Goal: Transaction & Acquisition: Book appointment/travel/reservation

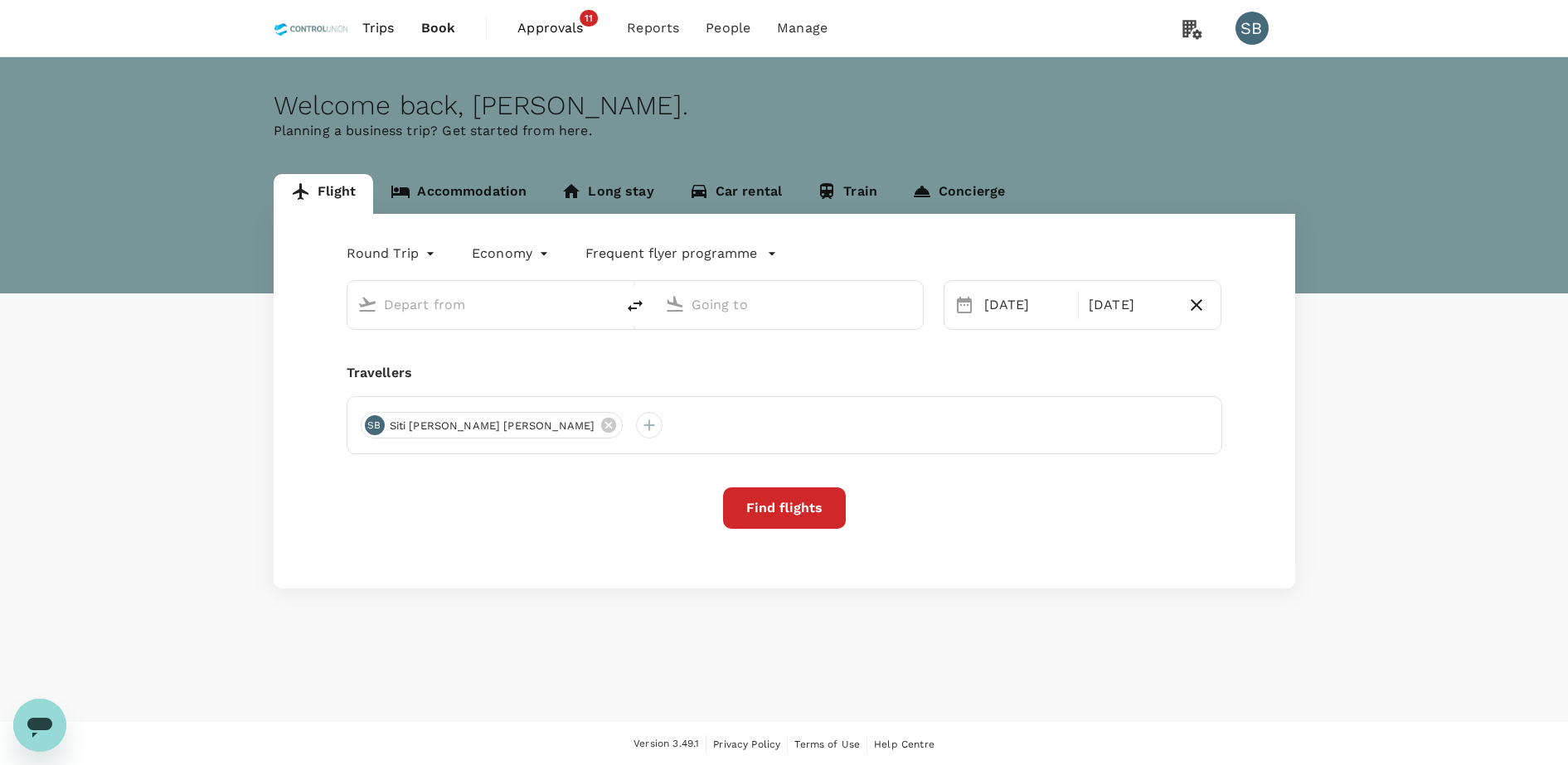
drag, startPoint x: 536, startPoint y: 422, endPoint x: 528, endPoint y: 426, distance: 8.9
click at [601, 422] on icon at bounding box center [609, 426] width 15 height 15
click at [382, 428] on div at bounding box center [373, 425] width 26 height 26
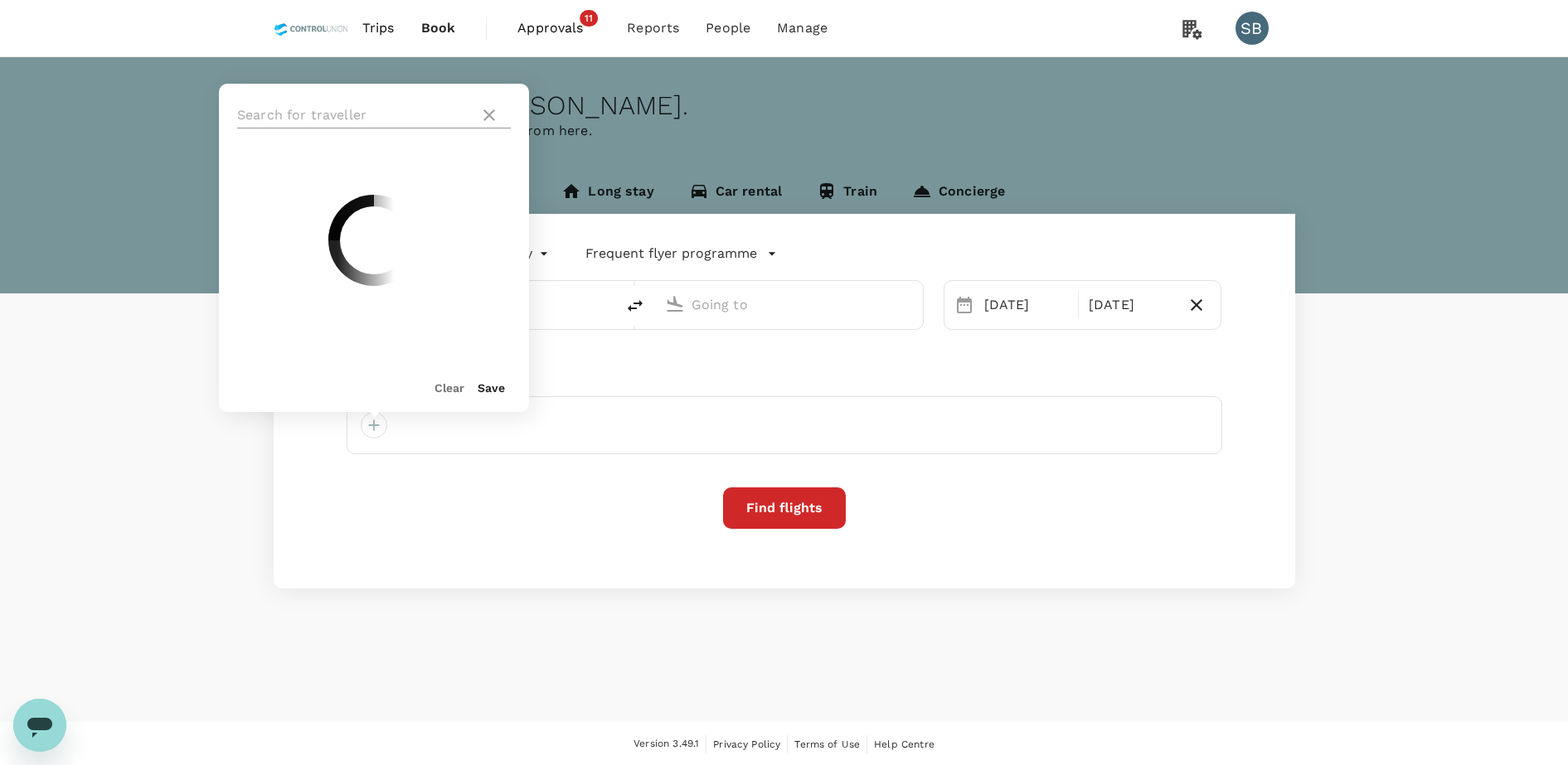
type input "Jacksons Intl (POM)"
type input "Nadzab [GEOGRAPHIC_DATA] ([GEOGRAPHIC_DATA])"
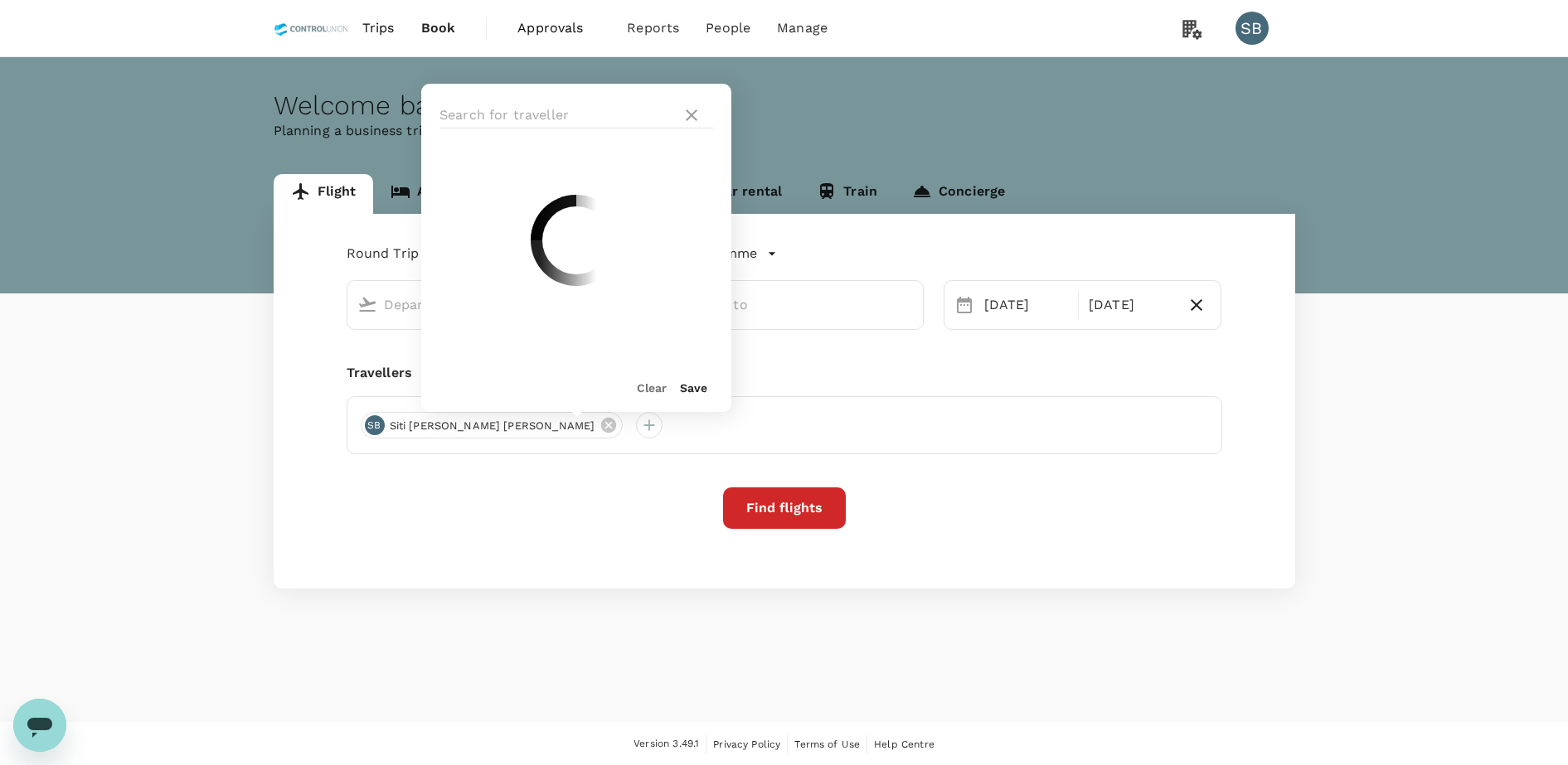
type input "Jacksons Intl (POM)"
type input "Nadzab [GEOGRAPHIC_DATA] ([GEOGRAPHIC_DATA])"
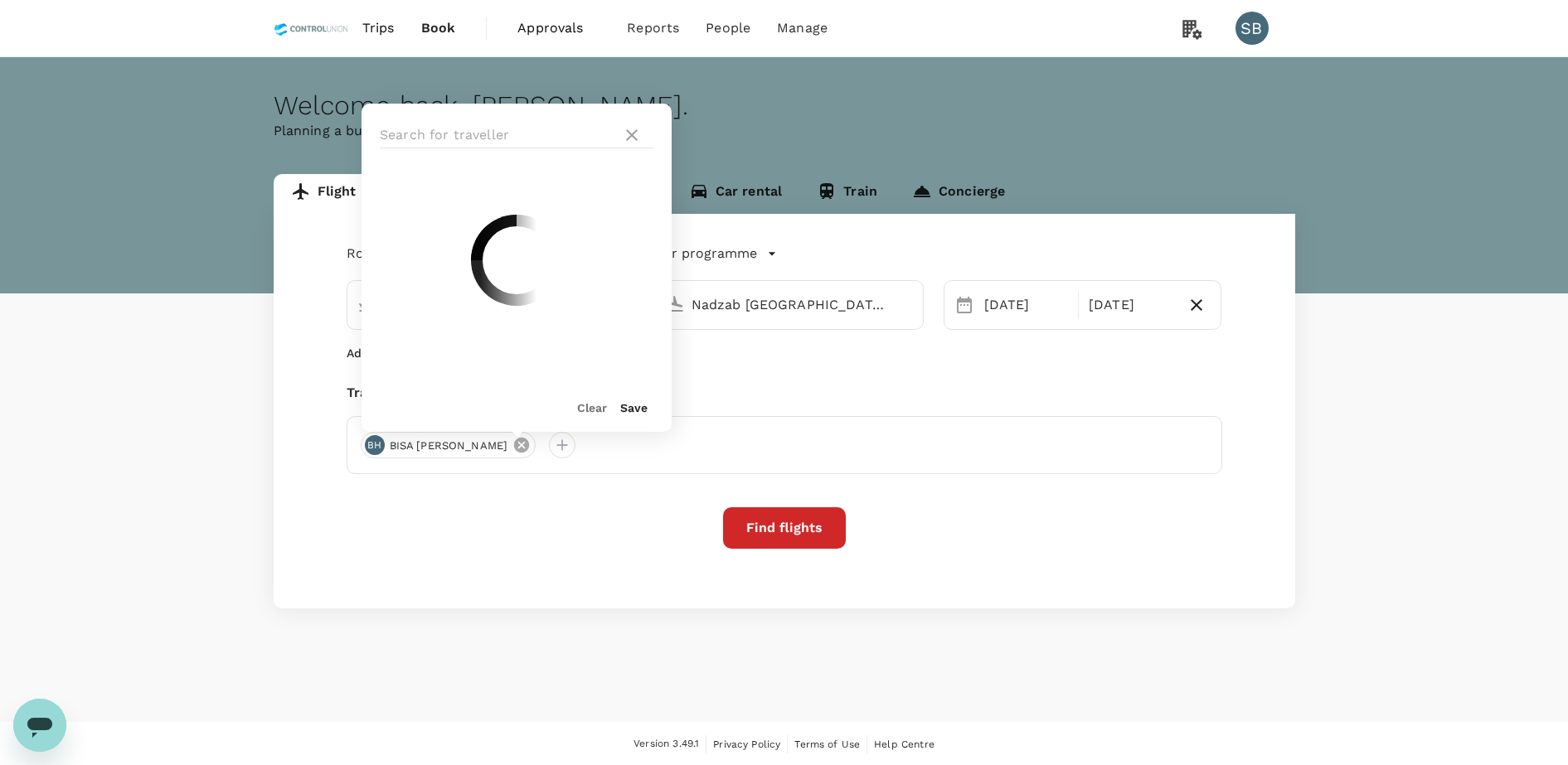
click at [513, 444] on icon at bounding box center [521, 445] width 18 height 18
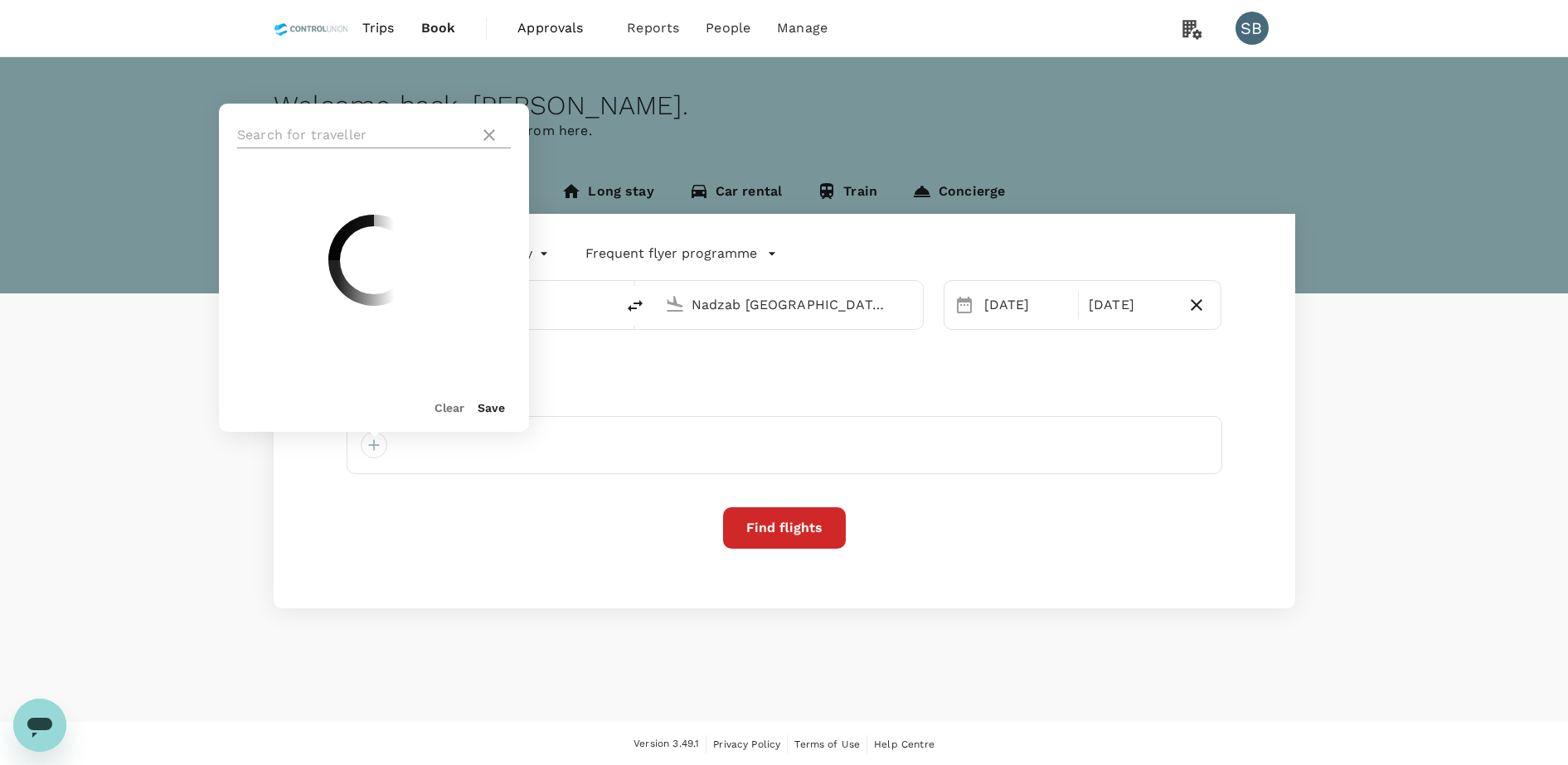
click at [308, 135] on input "text" at bounding box center [354, 135] width 235 height 26
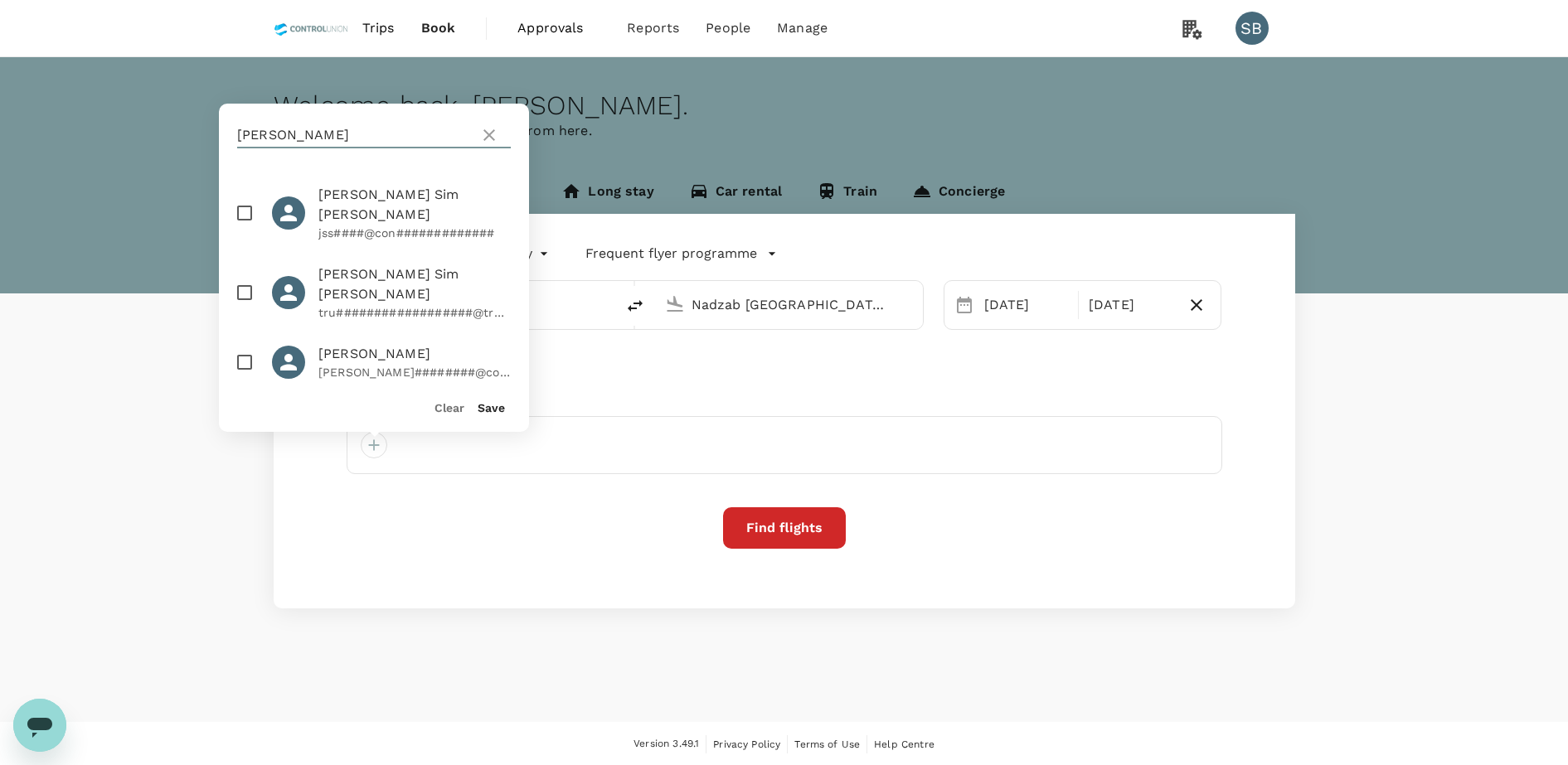
type input "[PERSON_NAME]"
click at [233, 345] on input "checkbox" at bounding box center [244, 362] width 35 height 35
checkbox input "true"
click at [483, 406] on button "Save" at bounding box center [491, 408] width 27 height 14
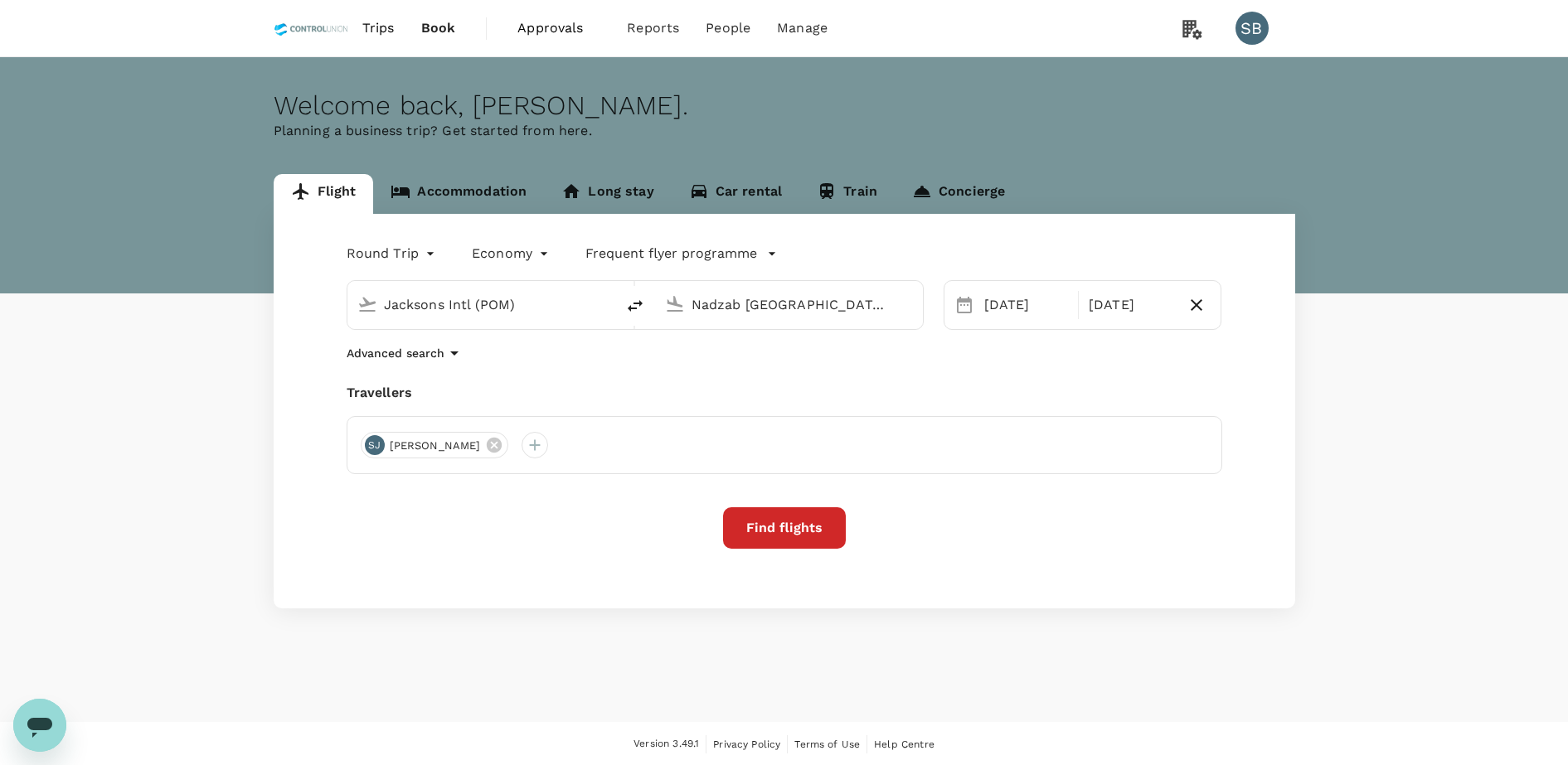
click at [516, 307] on input "Jacksons Intl (POM)" at bounding box center [482, 305] width 197 height 26
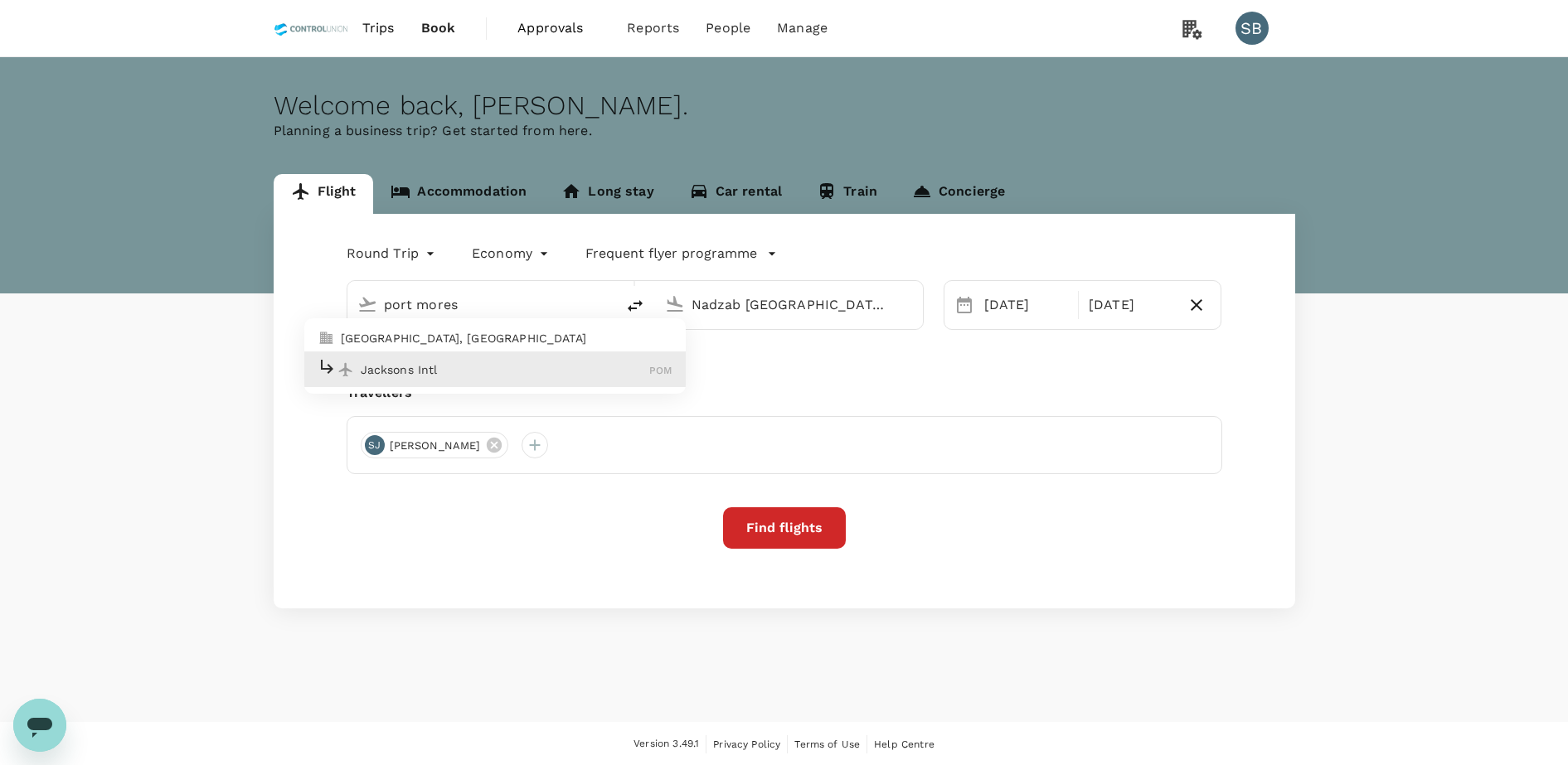
click at [480, 361] on p "Jacksons Intl" at bounding box center [505, 369] width 290 height 16
type input "Jacksons Intl (POM)"
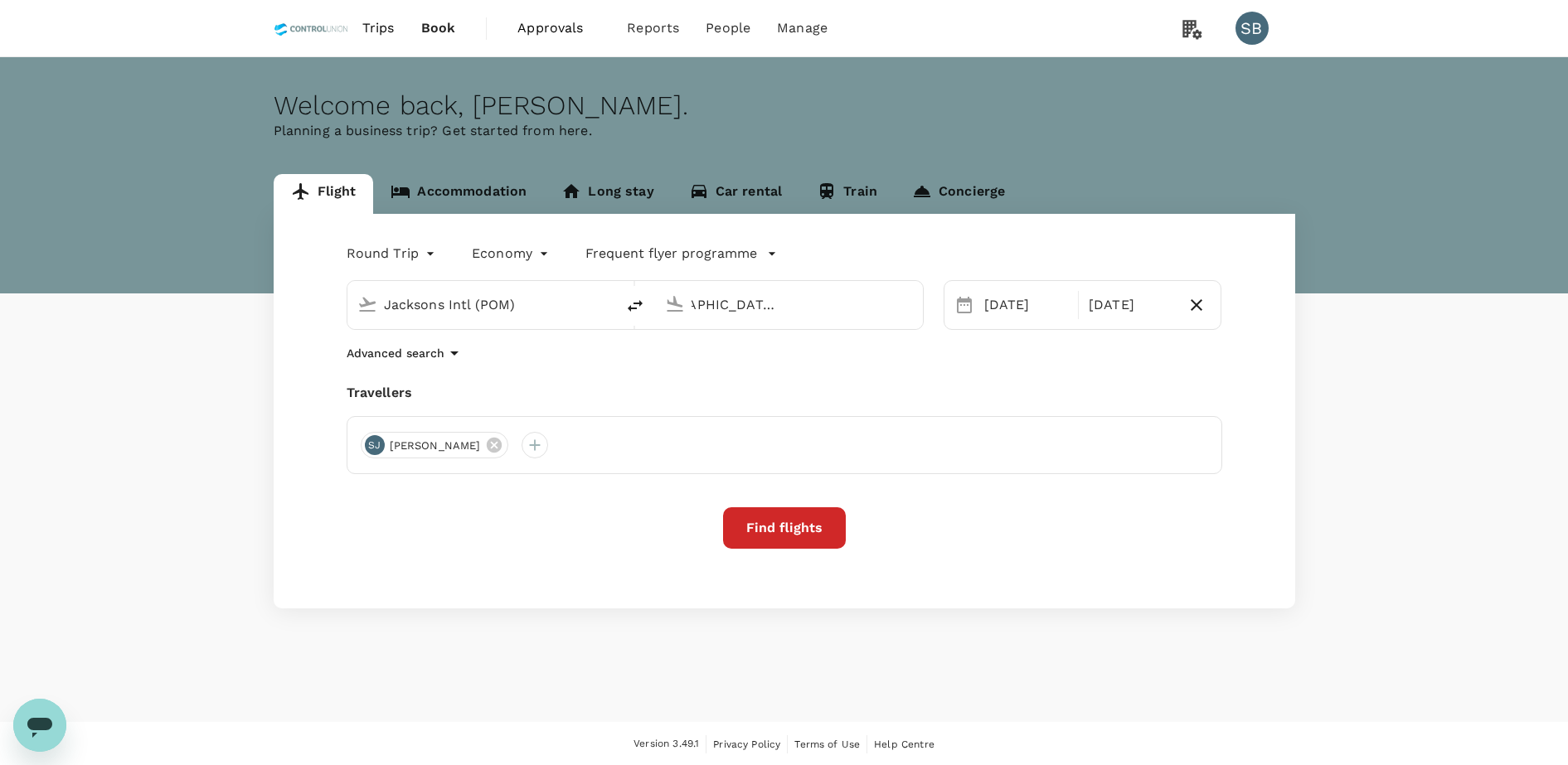
click at [791, 299] on input "Nadzab [GEOGRAPHIC_DATA] ([GEOGRAPHIC_DATA])" at bounding box center [790, 305] width 197 height 26
click at [1000, 300] on div "[DATE]" at bounding box center [1026, 305] width 97 height 33
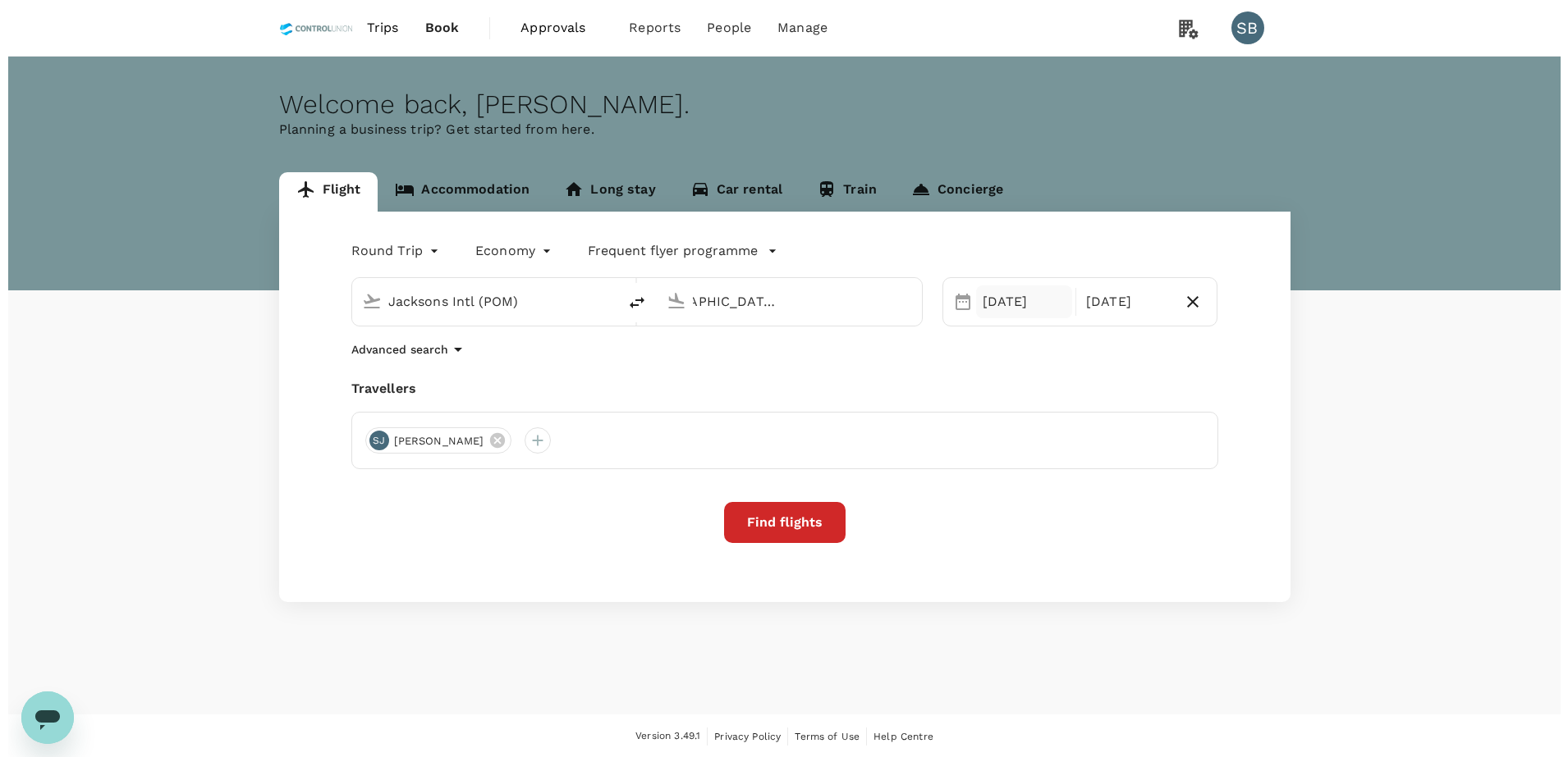
scroll to position [0, 0]
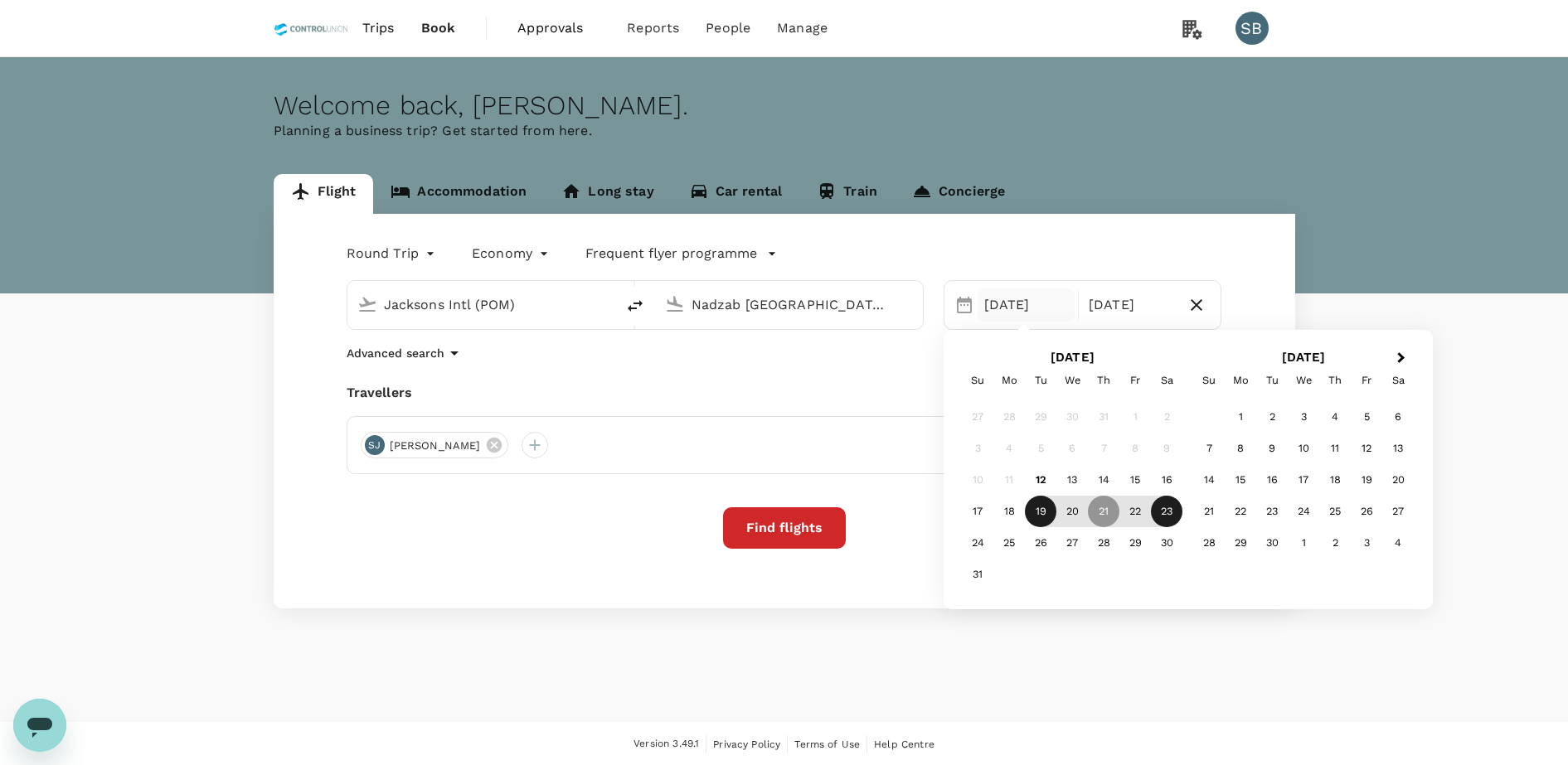
click at [1037, 513] on div "19" at bounding box center [1040, 511] width 32 height 32
click at [1019, 314] on div "[DATE]" at bounding box center [1026, 305] width 97 height 33
click at [1013, 515] on div "18" at bounding box center [1008, 511] width 32 height 32
click at [1048, 514] on div "19" at bounding box center [1040, 511] width 32 height 32
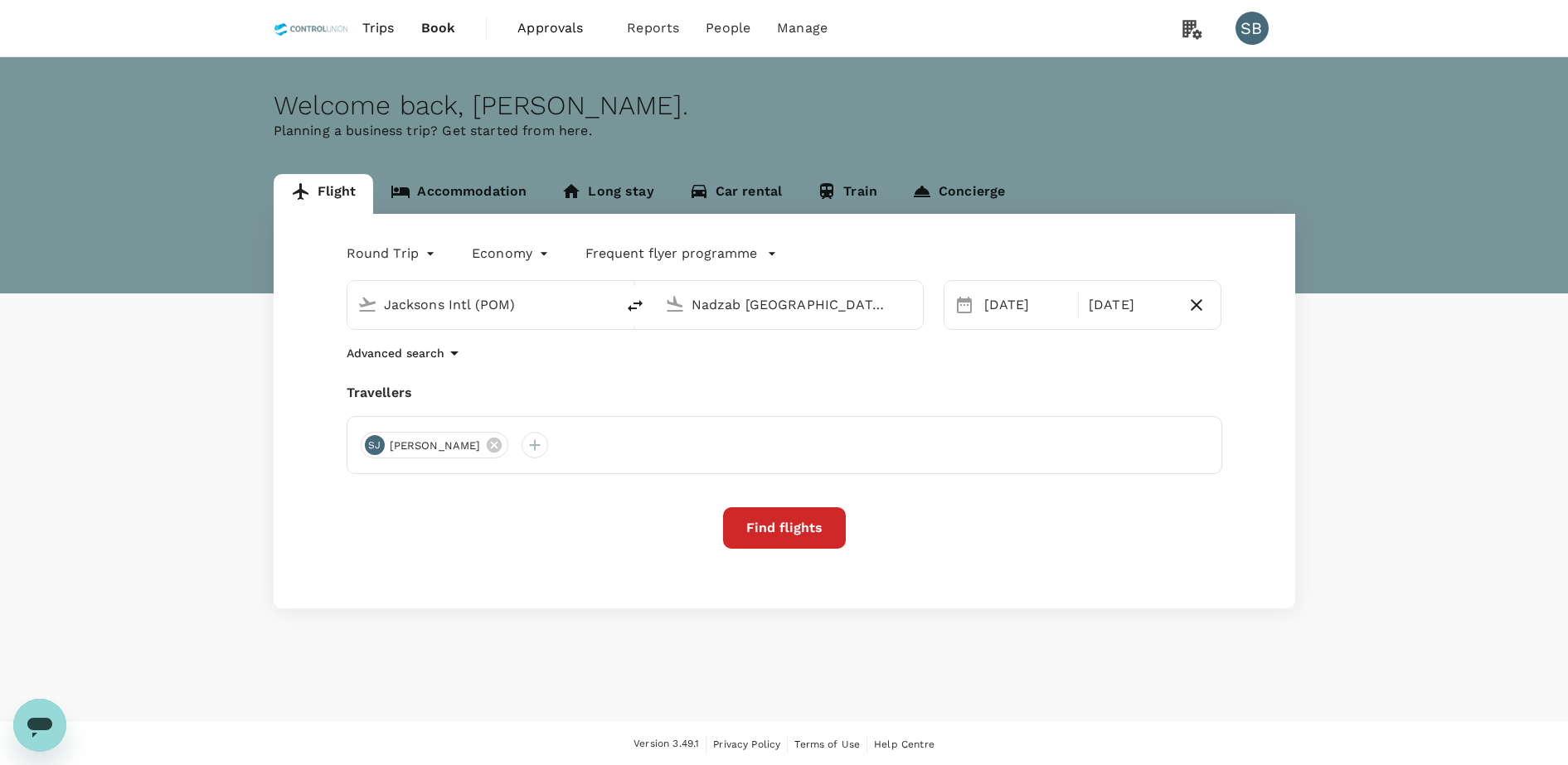
click at [833, 532] on button "Find flights" at bounding box center [784, 528] width 123 height 42
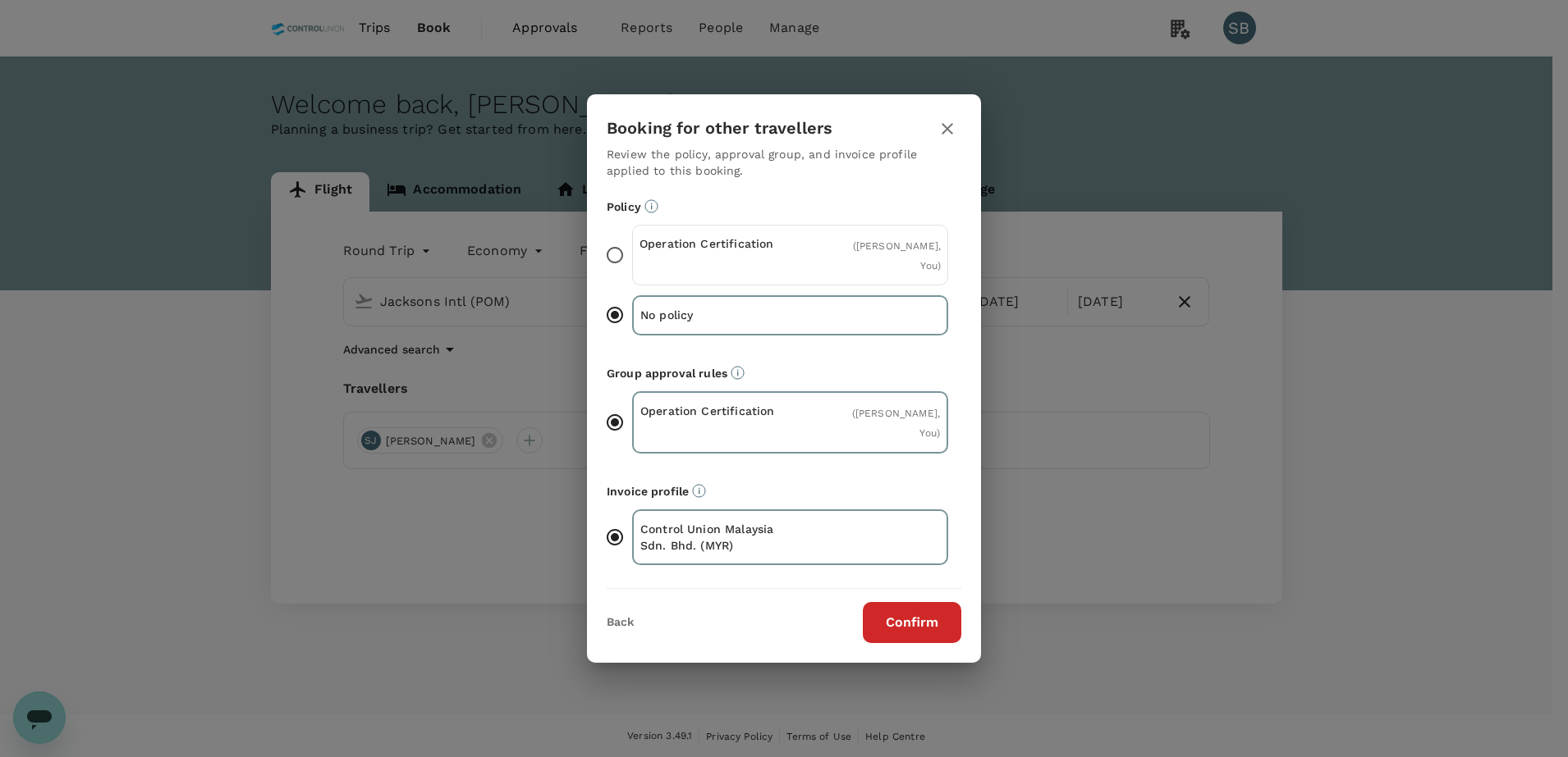
click at [727, 264] on div "Operation Certification" at bounding box center [714, 255] width 151 height 40
click at [633, 264] on input "Operation Certification ( [PERSON_NAME], You )" at bounding box center [615, 255] width 35 height 35
click at [903, 622] on button "Confirm" at bounding box center [912, 622] width 99 height 41
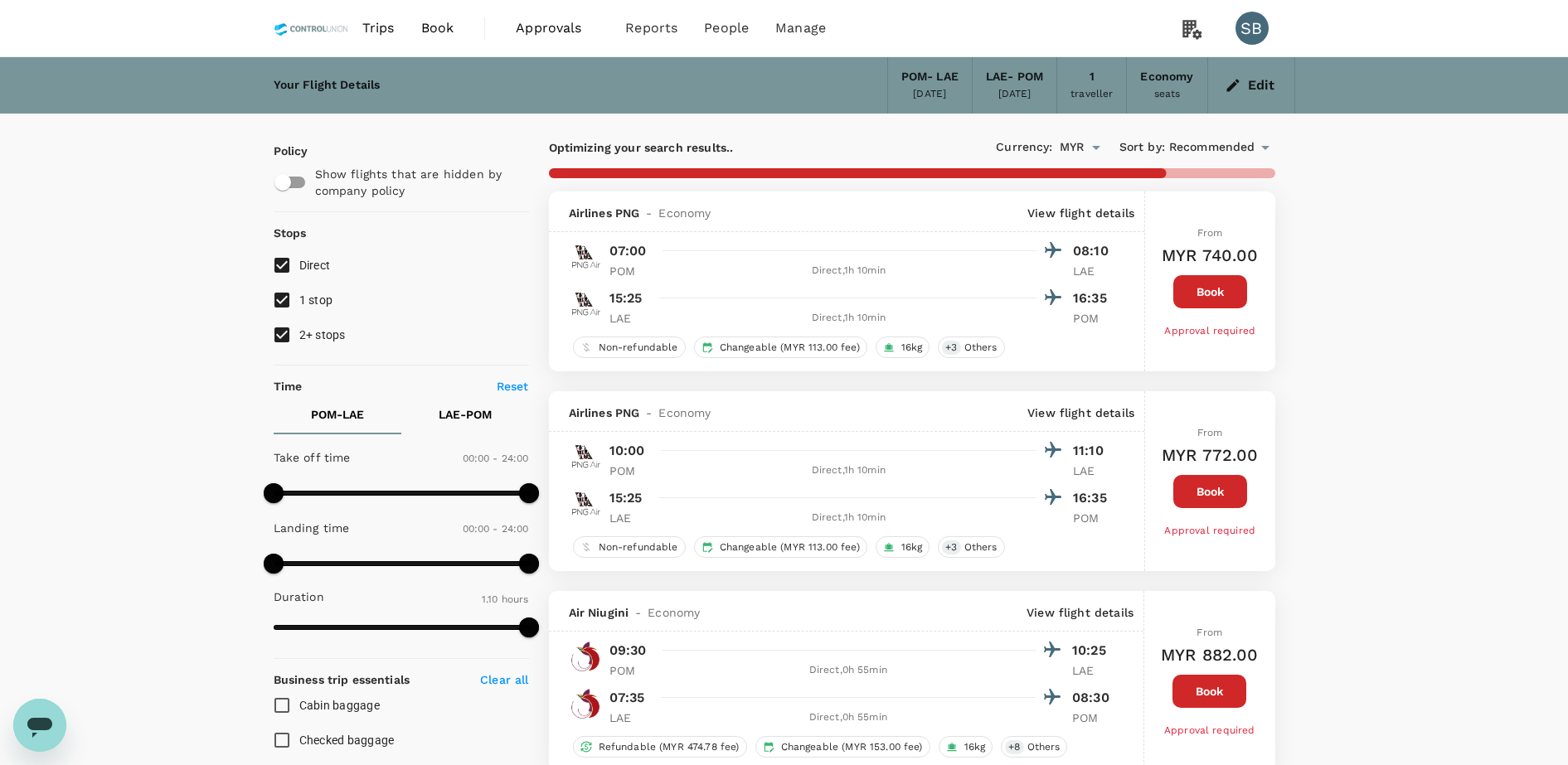
click at [283, 290] on input "1 stop" at bounding box center [282, 300] width 35 height 35
checkbox input "false"
click at [277, 331] on input "2+ stops" at bounding box center [282, 335] width 35 height 35
checkbox input "false"
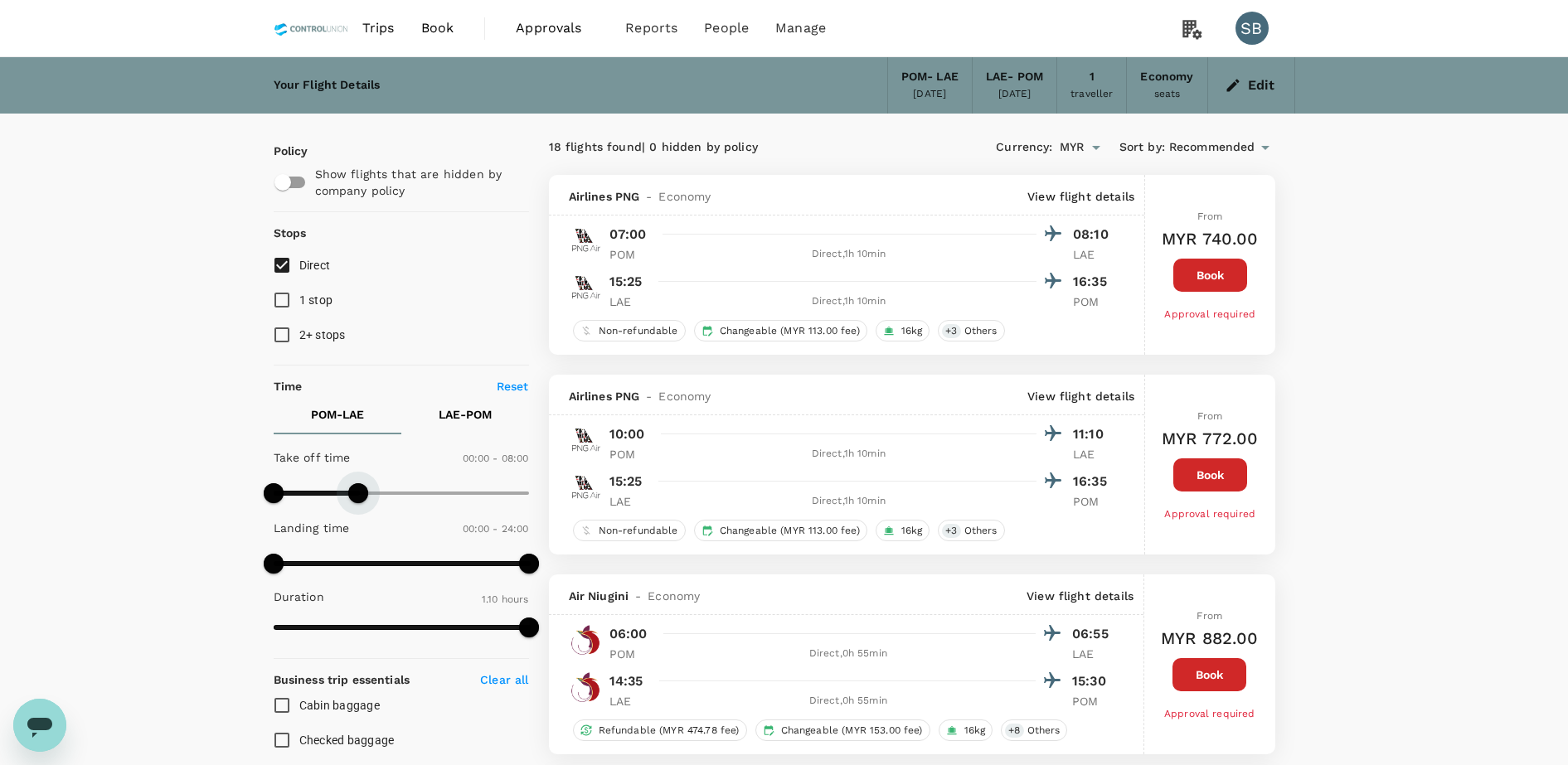
type input "540"
drag, startPoint x: 514, startPoint y: 492, endPoint x: 367, endPoint y: 492, distance: 147.0
click at [367, 492] on span at bounding box center [368, 492] width 20 height 20
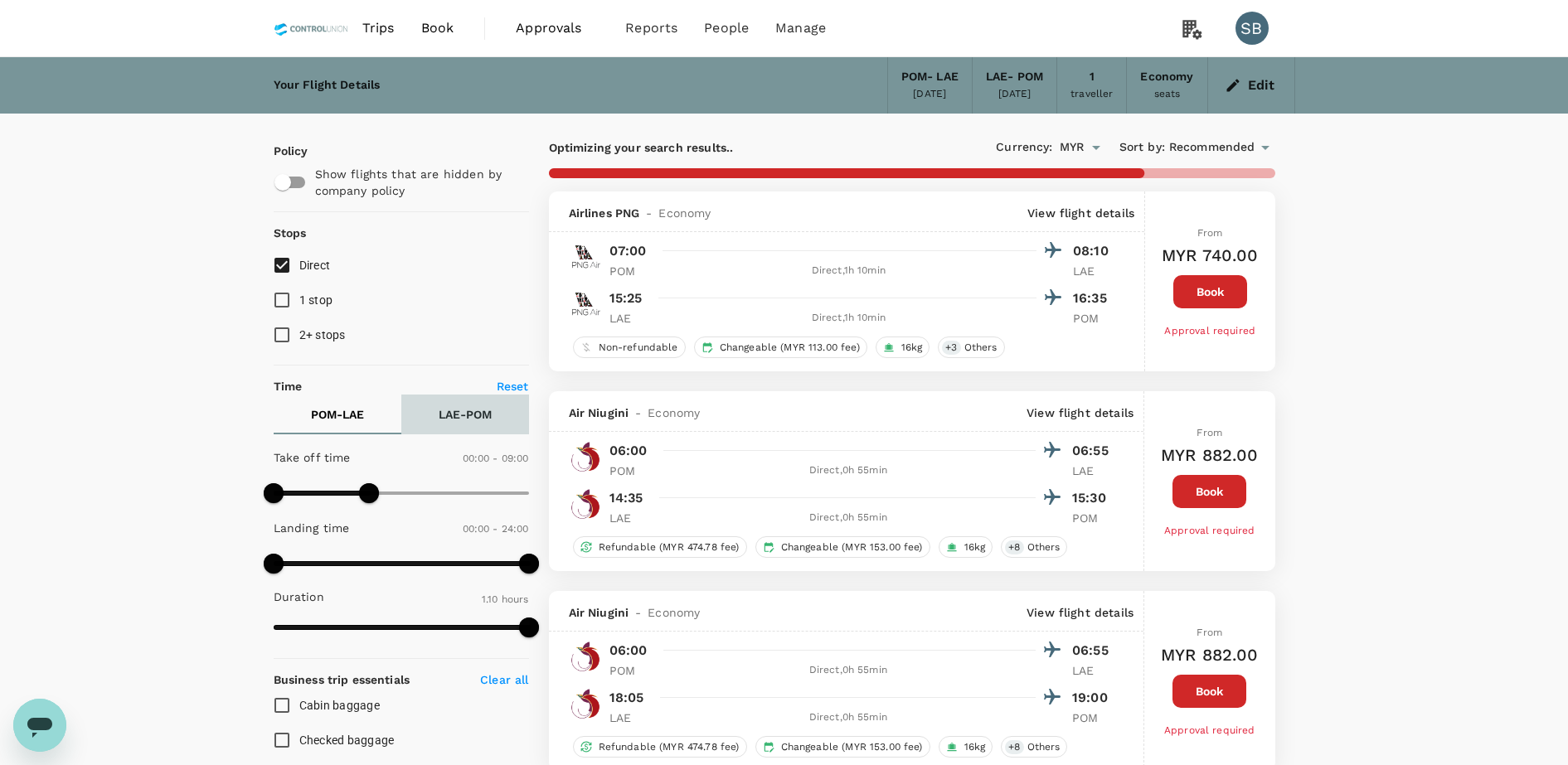
click at [451, 412] on p "LAE - POM" at bounding box center [465, 414] width 53 height 16
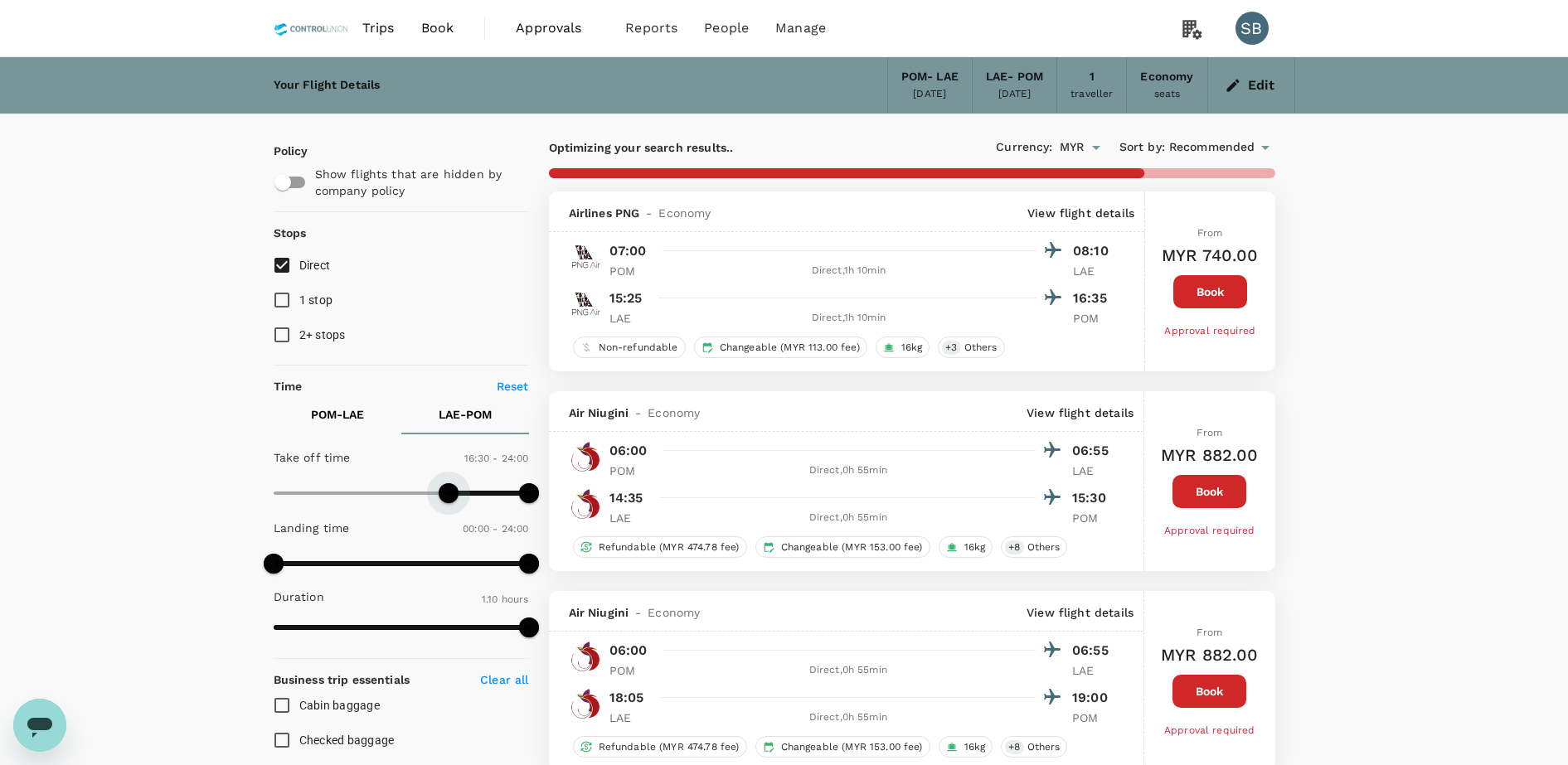
type input "1020"
drag, startPoint x: 279, startPoint y: 492, endPoint x: 452, endPoint y: 491, distance: 173.0
click at [452, 491] on span at bounding box center [454, 492] width 20 height 20
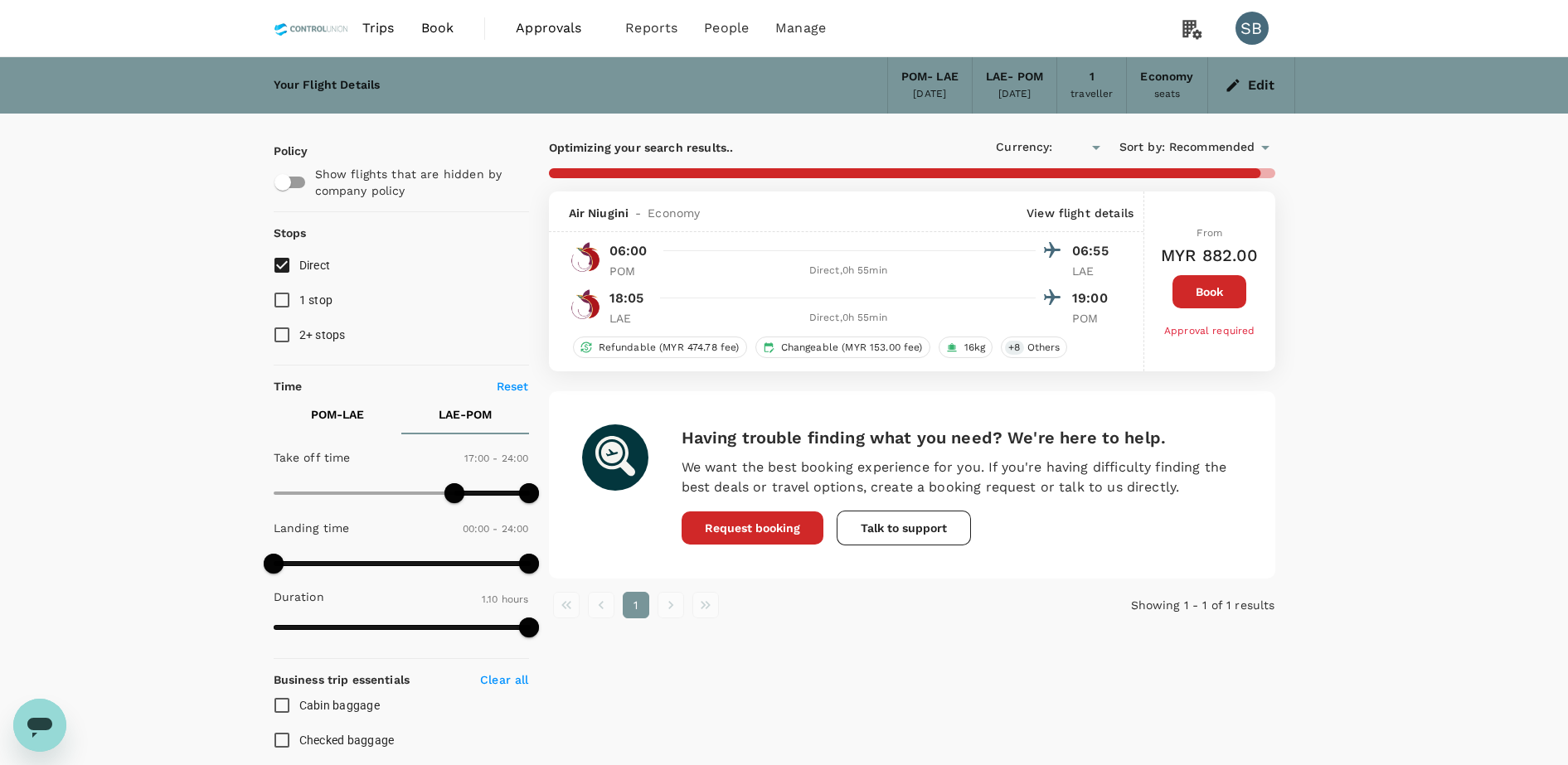
type input "MYR"
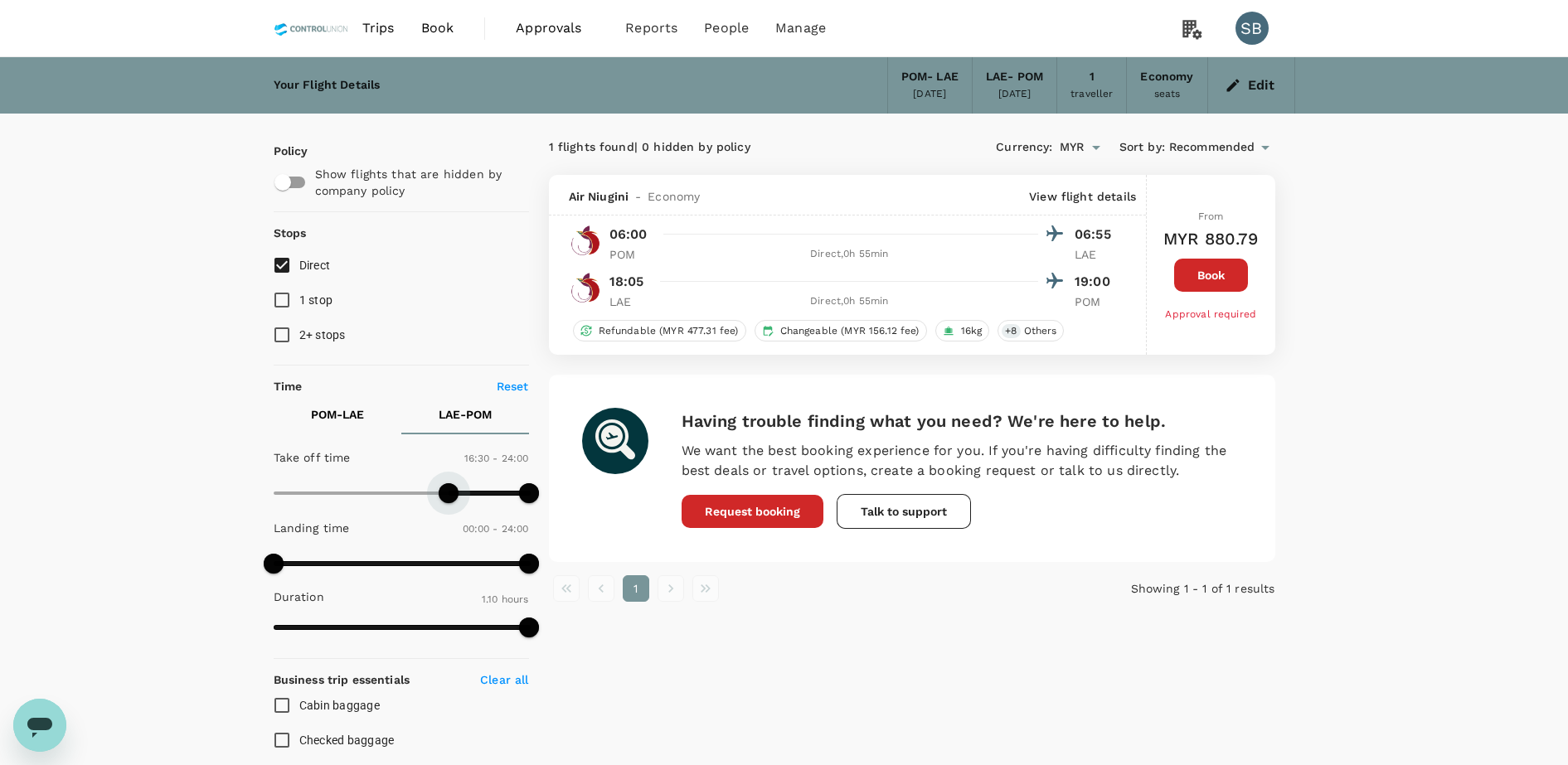
type input "930"
drag, startPoint x: 451, startPoint y: 483, endPoint x: 440, endPoint y: 483, distance: 11.0
click at [440, 483] on span at bounding box center [437, 492] width 20 height 20
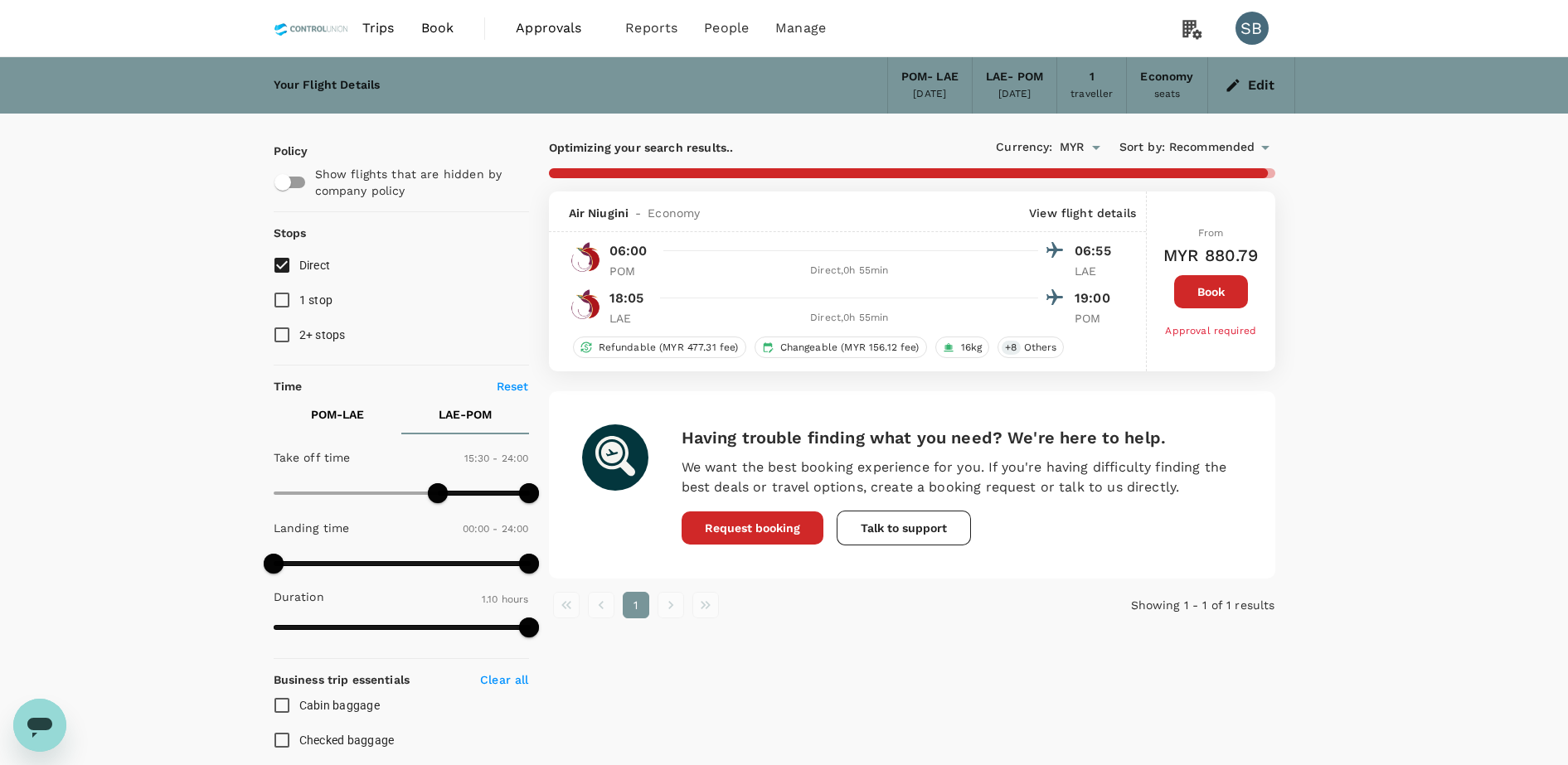
click at [1186, 220] on div "From MYR 880.79 Book Approval required" at bounding box center [1211, 281] width 95 height 180
click at [1232, 295] on button "Book" at bounding box center [1210, 291] width 74 height 33
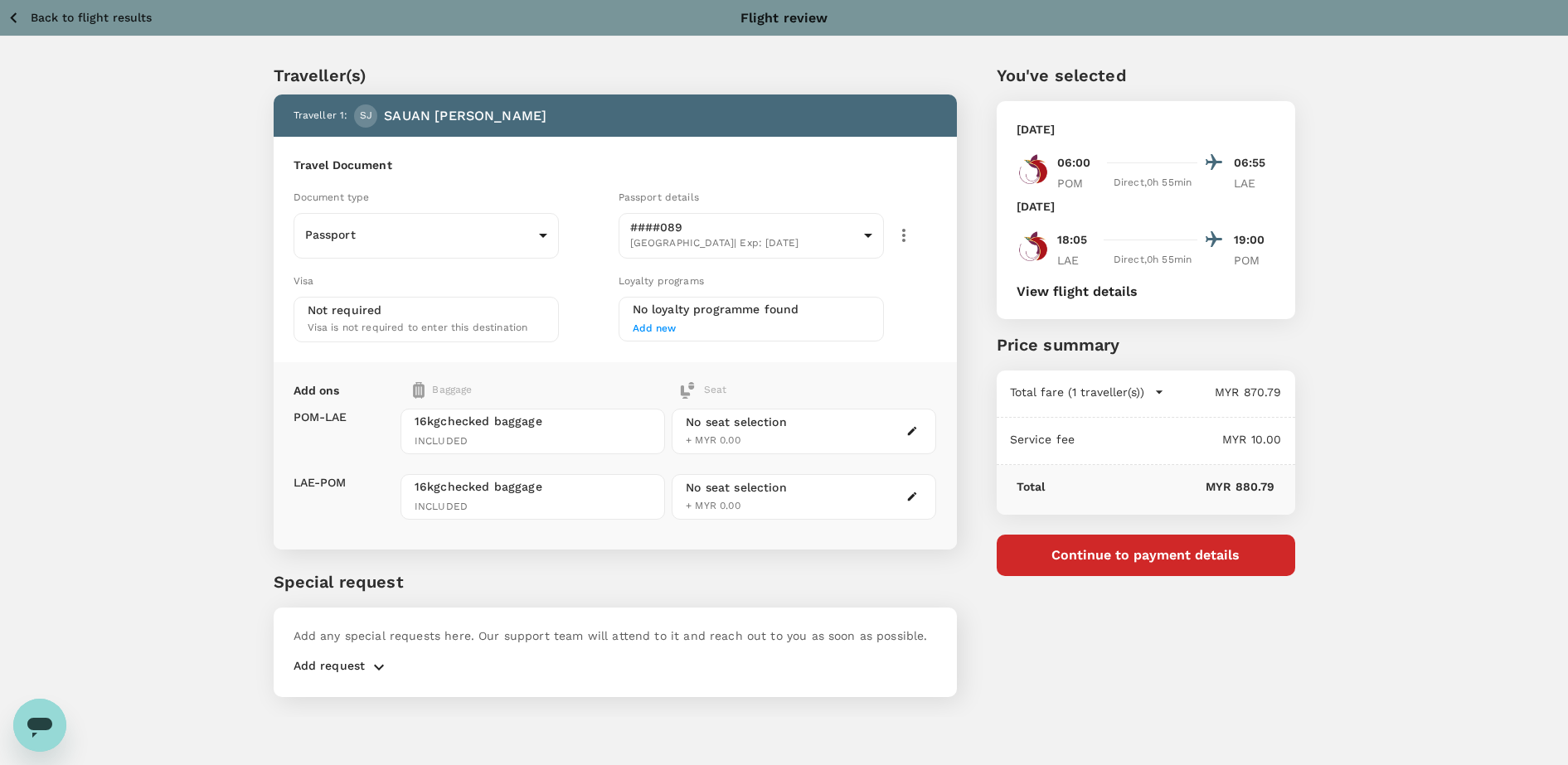
click at [16, 8] on icon "button" at bounding box center [14, 18] width 20 height 20
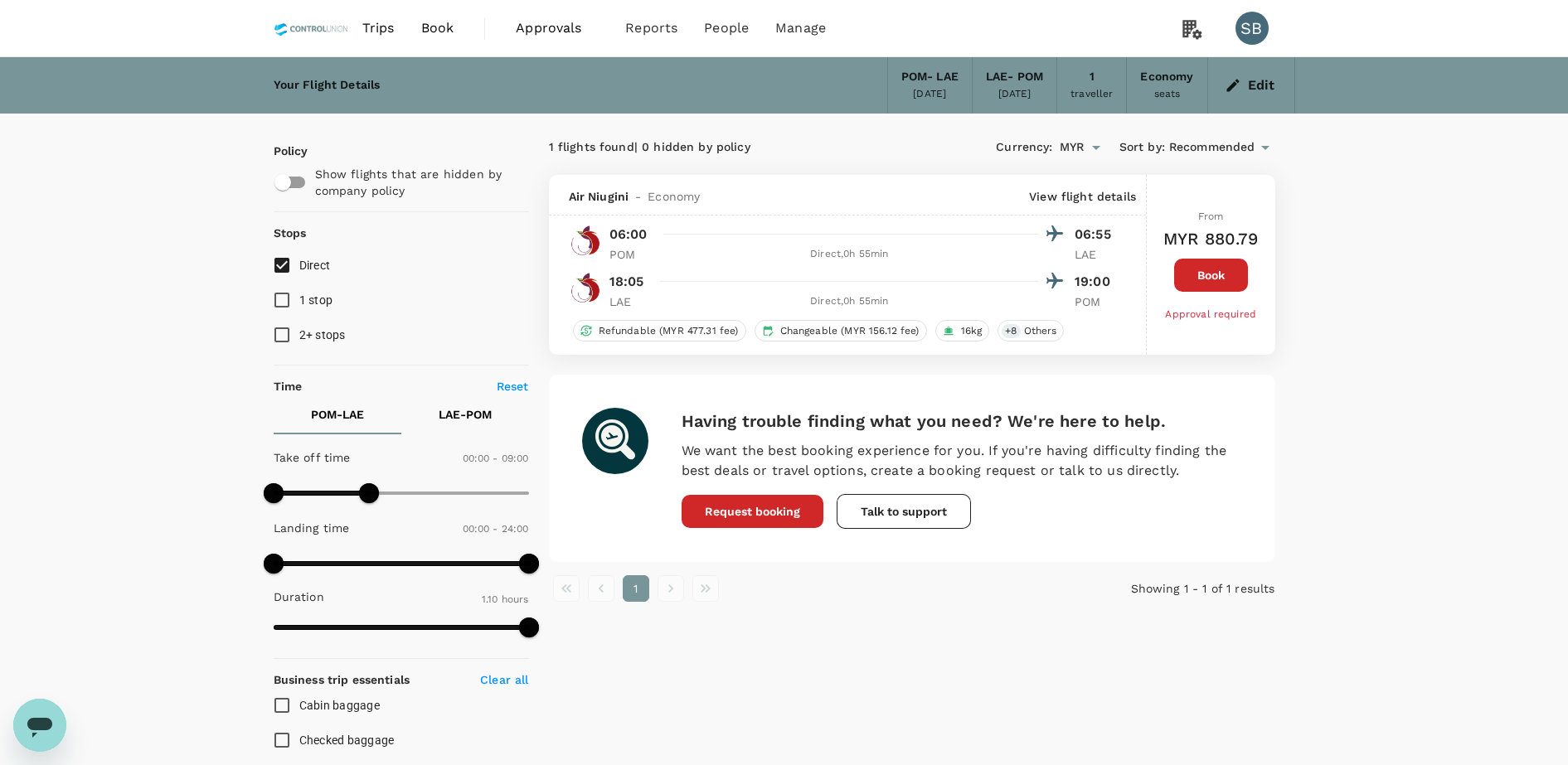
click at [1205, 273] on button "Book" at bounding box center [1210, 275] width 74 height 33
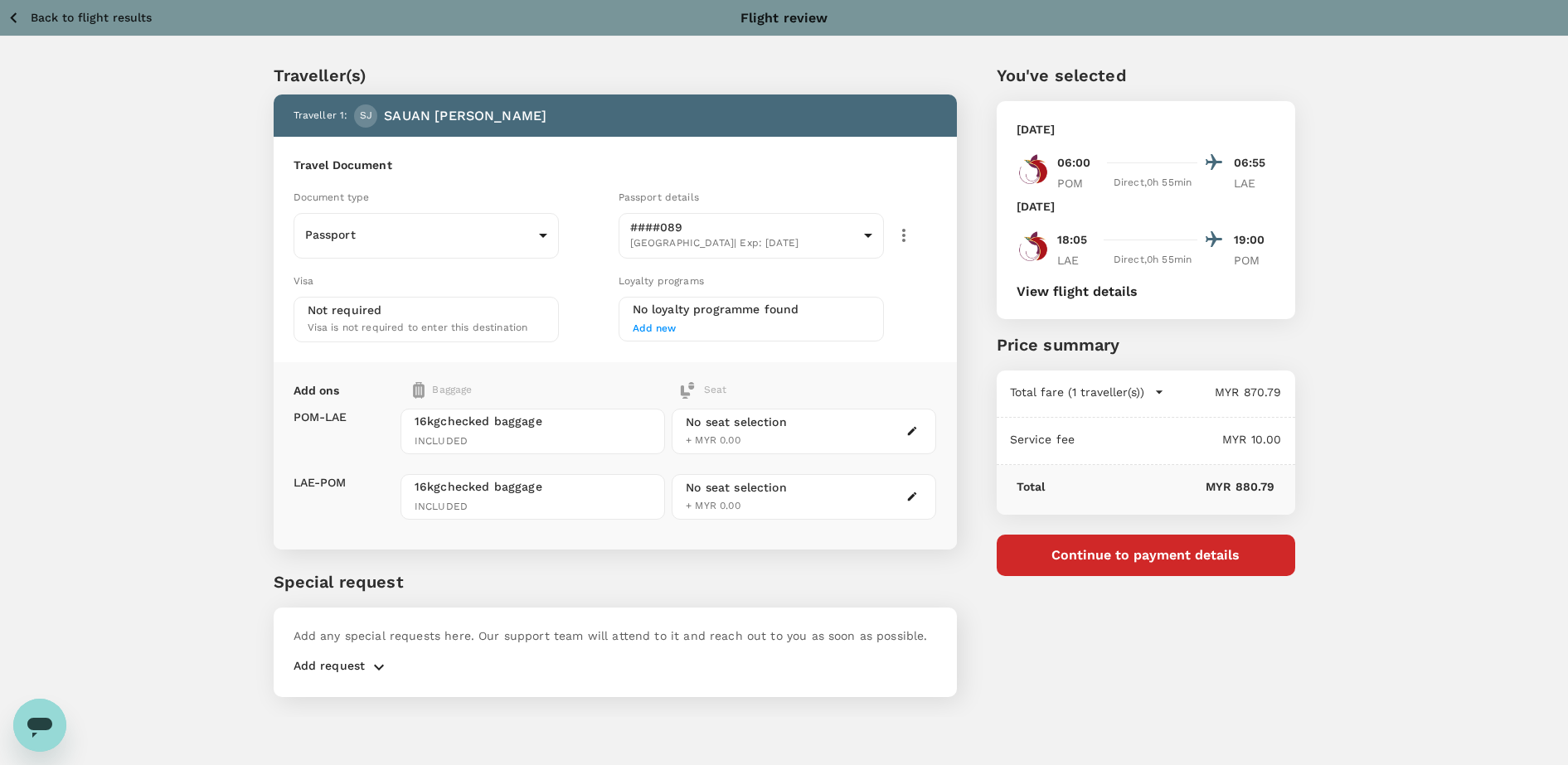
click at [1178, 560] on button "Continue to payment details" at bounding box center [1146, 555] width 298 height 42
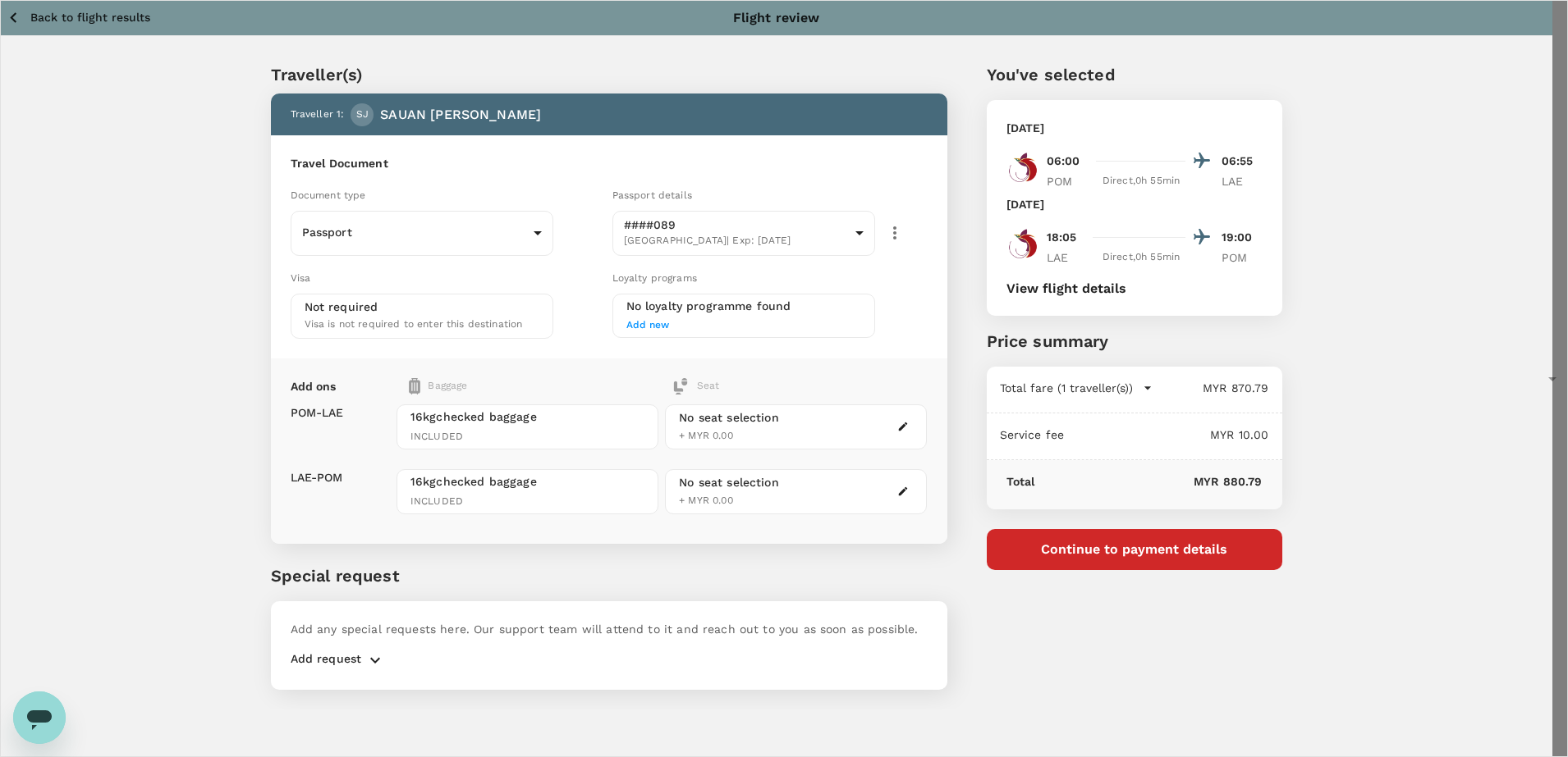
type input "9e254831-a140-43d4-90d9-f4bdc71b84d3"
type textarea "Dear [PERSON_NAME], This ticket are for meant for [PERSON_NAME]. Regards, [PERS…"
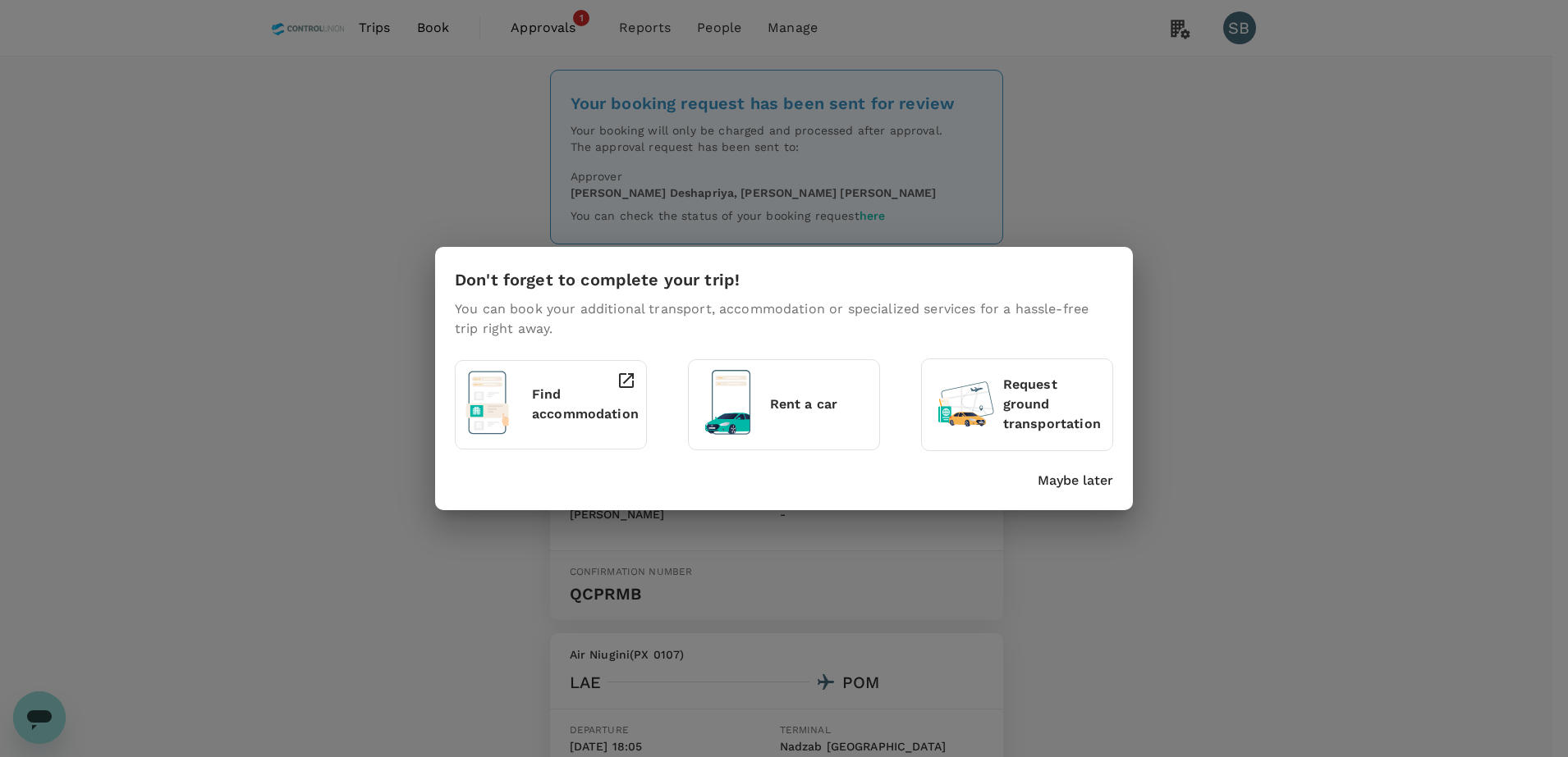
click at [1082, 476] on p "Maybe later" at bounding box center [1075, 481] width 76 height 19
